Goal: Find contact information

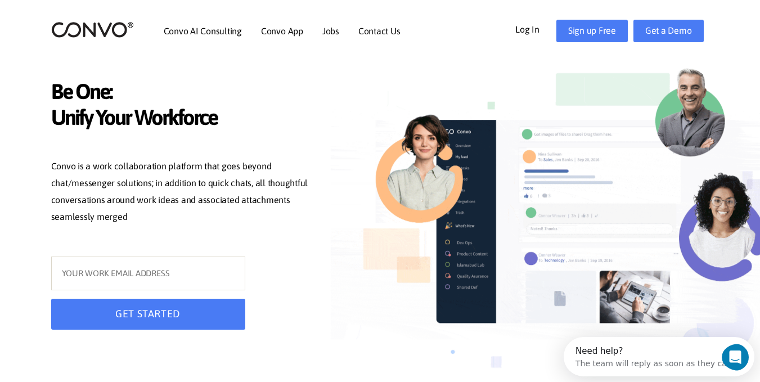
click at [532, 30] on link "Log In" at bounding box center [535, 29] width 41 height 18
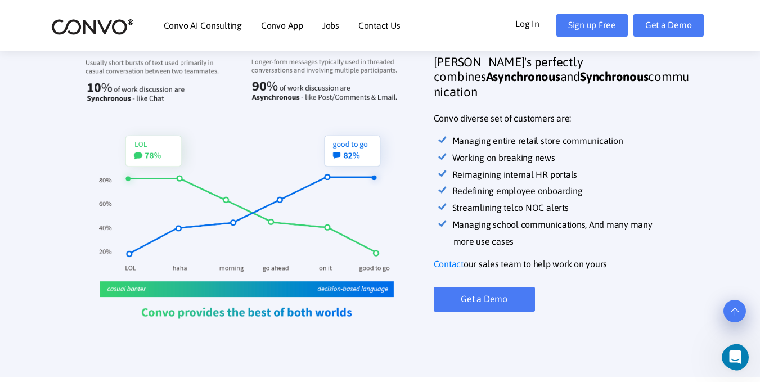
scroll to position [430, 0]
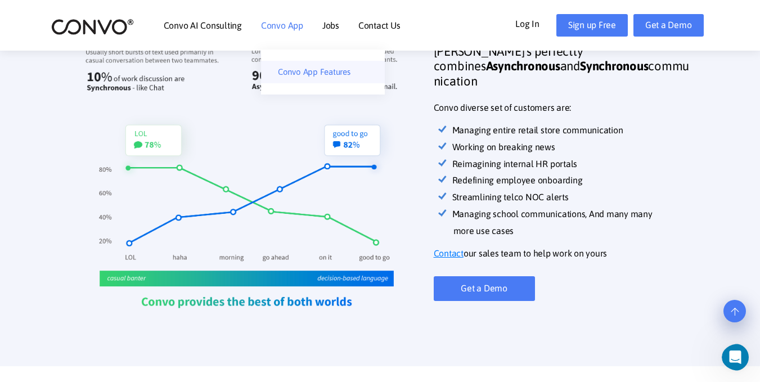
click at [301, 72] on link "Convo App Features" at bounding box center [323, 72] width 124 height 22
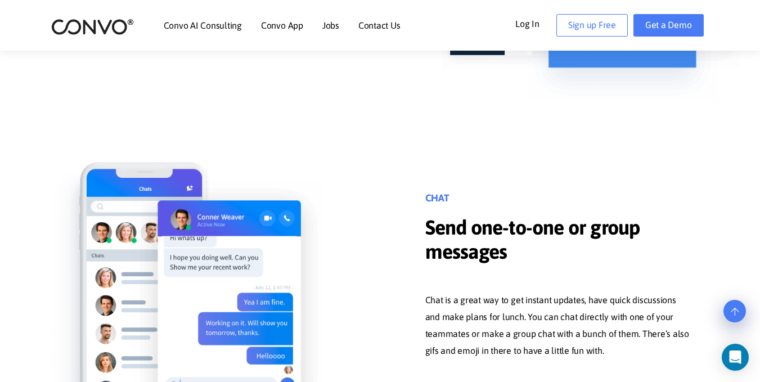
scroll to position [1716, 0]
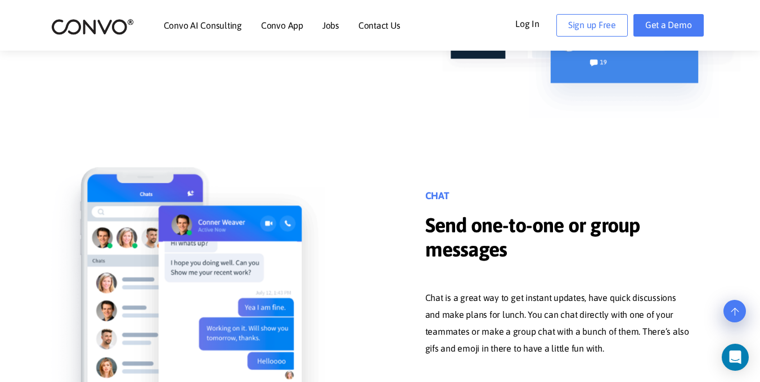
click at [372, 25] on link "Contact Us" at bounding box center [379, 25] width 42 height 9
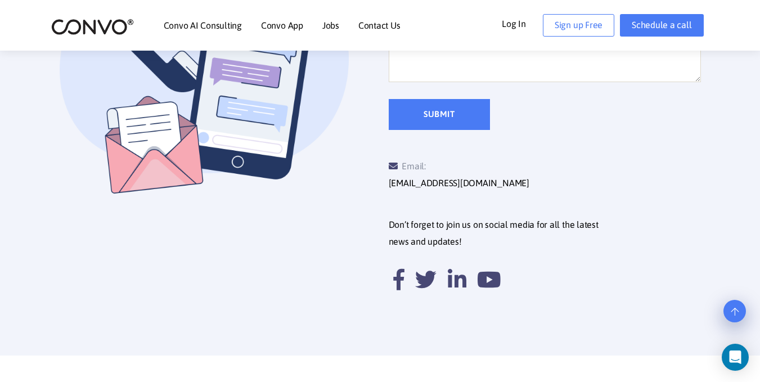
scroll to position [442, 0]
